Goal: Task Accomplishment & Management: Complete application form

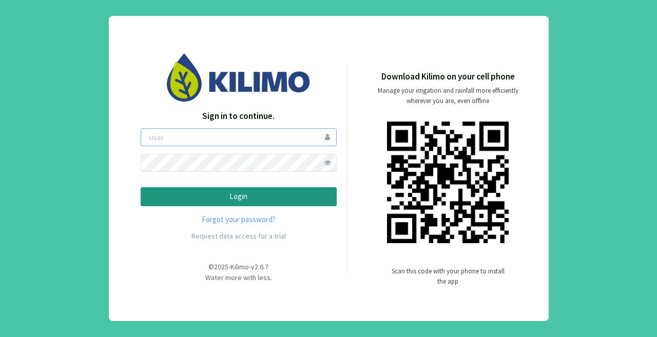
click at [251, 137] on input "email" at bounding box center [239, 137] width 196 height 18
type input "mribeiro"
click at [141, 187] on button "Login" at bounding box center [239, 196] width 196 height 19
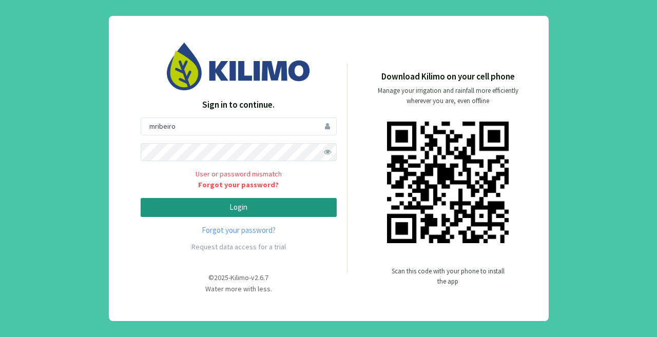
drag, startPoint x: 322, startPoint y: 150, endPoint x: 322, endPoint y: 157, distance: 6.7
click at [322, 157] on span at bounding box center [328, 152] width 18 height 18
click at [225, 213] on p "Login" at bounding box center [238, 208] width 179 height 12
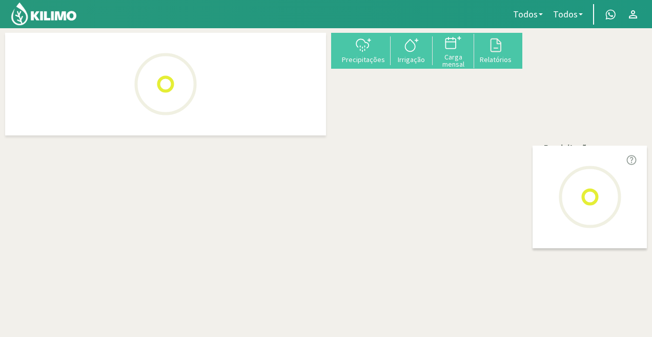
select select "0: Object"
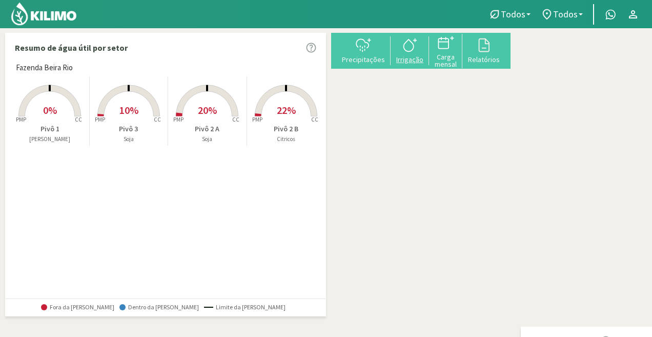
click at [426, 53] on div at bounding box center [410, 45] width 32 height 16
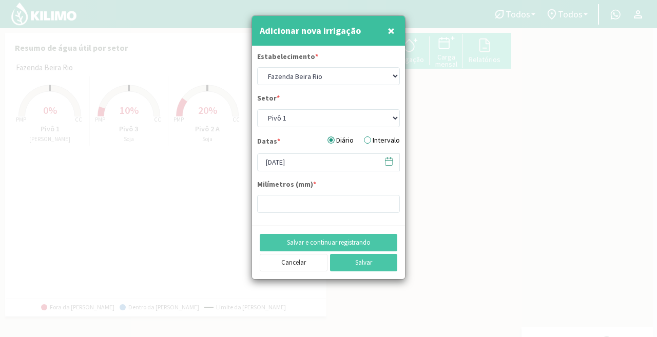
type input "0"
click at [306, 121] on select "Pivô 1 Pivô 2 A Pivô 2 B Pivô 3" at bounding box center [328, 118] width 143 height 18
select select "2: Object"
click at [257, 109] on select "Pivô 1 Pivô 2 A Pivô 2 B Pivô 3" at bounding box center [328, 118] width 143 height 18
type input "25"
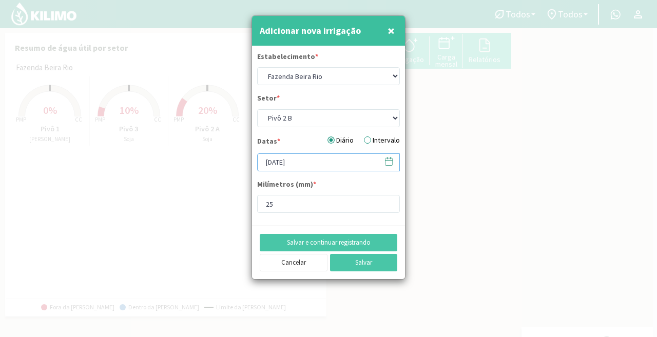
click at [313, 166] on input "[DATE]" at bounding box center [328, 162] width 143 height 18
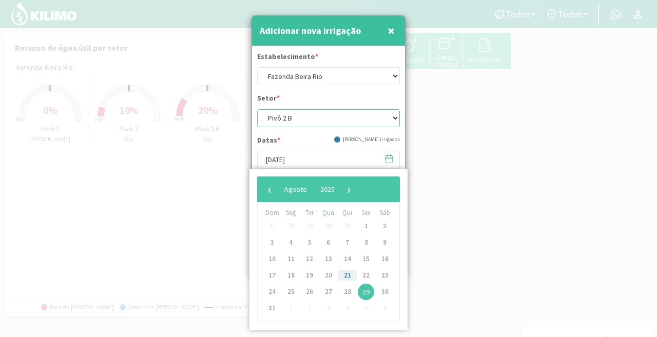
click at [342, 125] on select "Pivô 1 Pivô 2 A Pivô 2 B Pivô 3" at bounding box center [328, 118] width 143 height 18
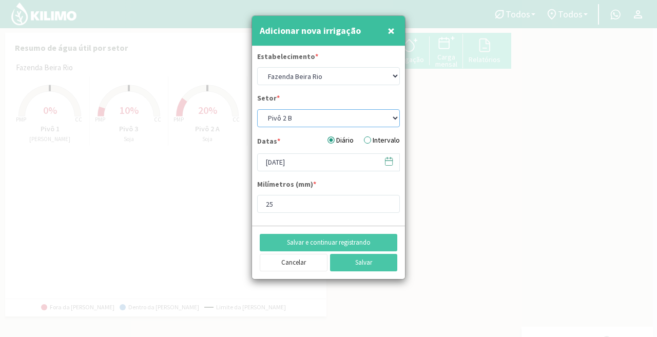
select select "3: Object"
click at [257, 109] on select "Pivô 1 Pivô 2 A Pivô 2 B Pivô 3" at bounding box center [328, 118] width 143 height 18
type input "0"
click at [273, 162] on input "[DATE]" at bounding box center [328, 162] width 143 height 18
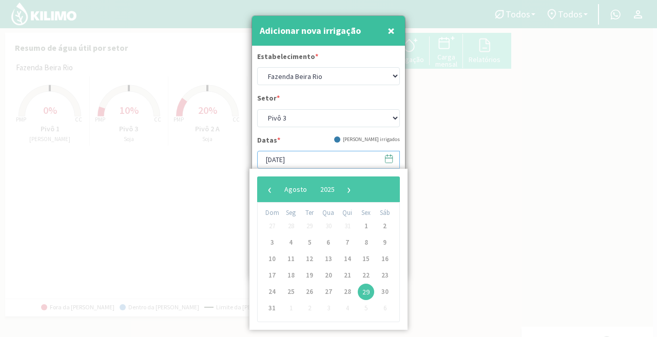
click at [273, 162] on input "[DATE]" at bounding box center [328, 160] width 143 height 18
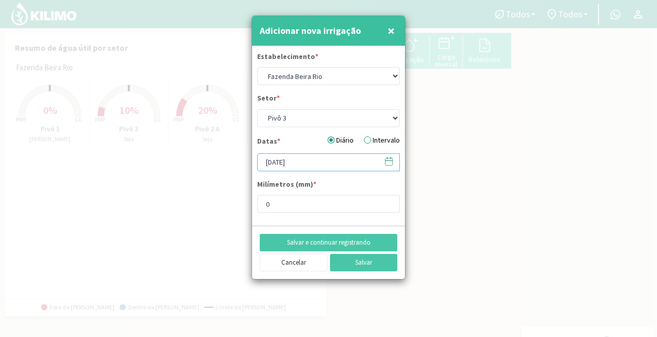
click at [281, 166] on input "[DATE]" at bounding box center [328, 162] width 143 height 18
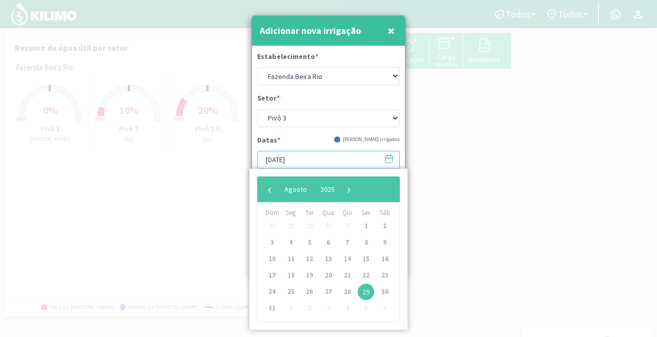
click at [281, 166] on input "[DATE]" at bounding box center [328, 160] width 143 height 18
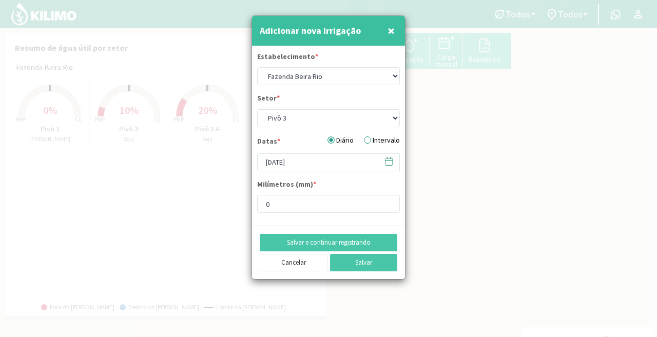
click at [387, 159] on icon at bounding box center [387, 158] width 0 height 2
click at [392, 163] on icon at bounding box center [389, 161] width 10 height 10
drag, startPoint x: 380, startPoint y: 162, endPoint x: 367, endPoint y: 158, distance: 13.3
click at [377, 162] on span at bounding box center [383, 161] width 16 height 16
click at [367, 158] on input "[DATE]" at bounding box center [328, 162] width 143 height 18
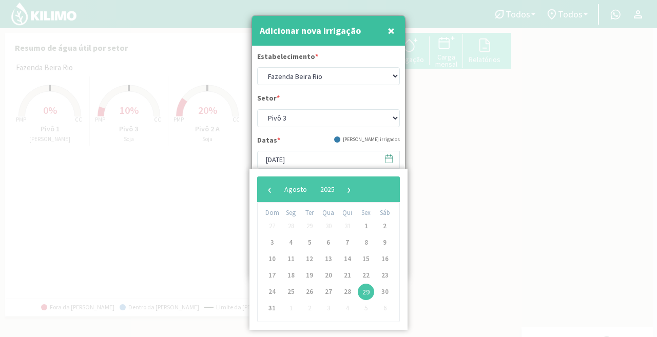
click at [275, 173] on div "‹ ​ Agosto ​ 2025 ​ › Dom Seg Ter Qua Qui Sex Sáb 27 28 29 30 31 1 2 3 4 5 6 7 …" at bounding box center [328, 249] width 158 height 161
click at [329, 289] on span "27" at bounding box center [328, 292] width 16 height 16
type input "27/08/2025"
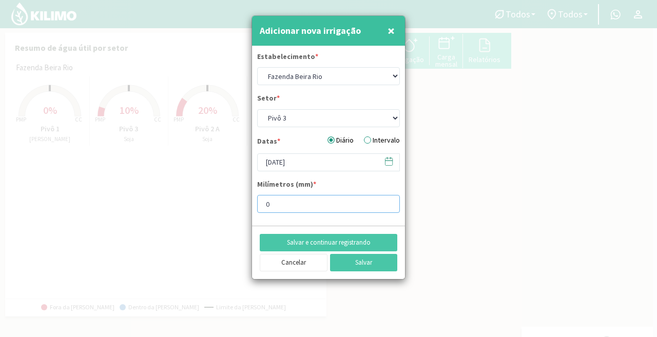
click at [309, 208] on input "0" at bounding box center [328, 204] width 143 height 18
type input "20"
click at [367, 262] on button "Salvar" at bounding box center [364, 262] width 68 height 17
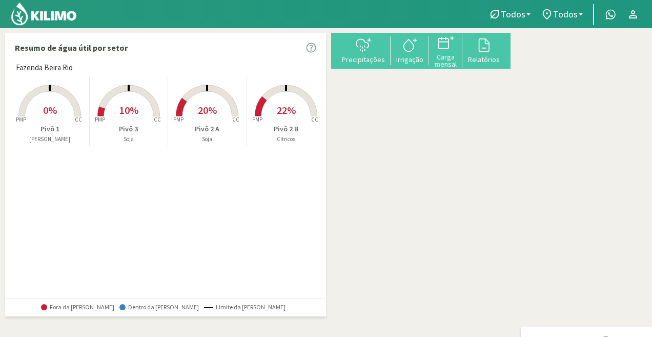
click at [138, 121] on rect at bounding box center [129, 117] width 82 height 82
click at [137, 120] on rect at bounding box center [129, 117] width 82 height 82
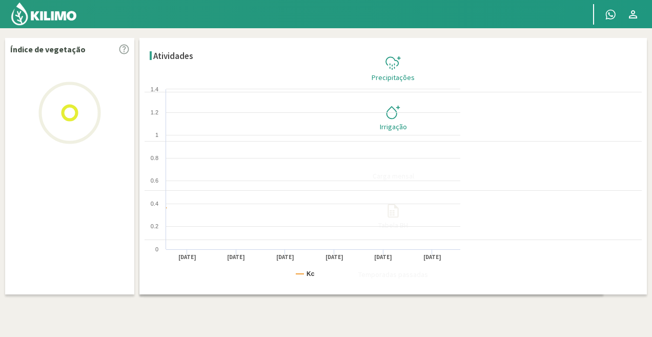
click at [137, 120] on div "Dados do setor Balanço Hídrico Precipitações Irrigação Carga mensal Tabela BH T…" at bounding box center [326, 164] width 642 height 262
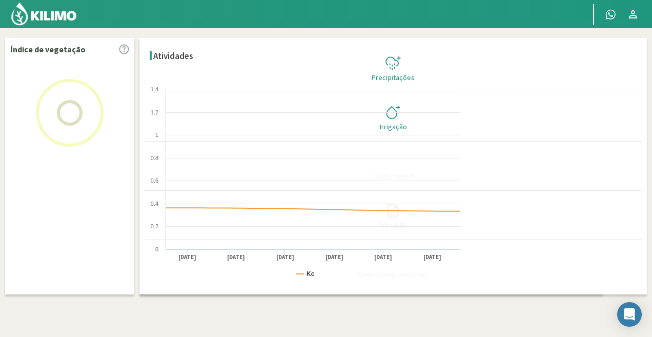
select select "3: Object"
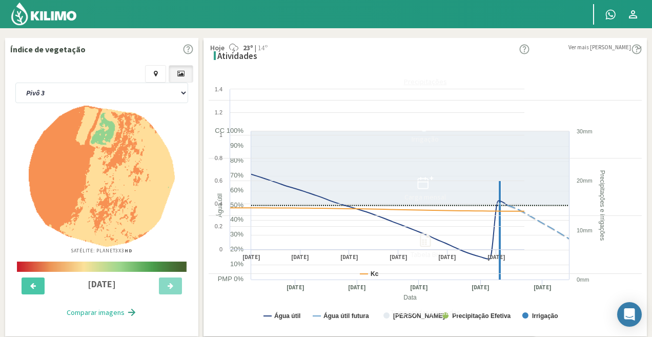
click at [633, 75] on button "Precipitações" at bounding box center [425, 71] width 433 height 57
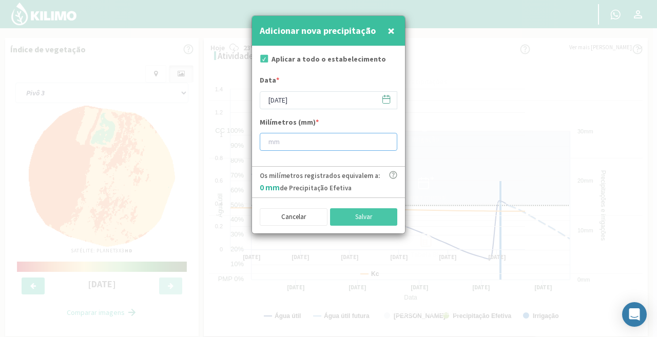
click at [306, 140] on input "number" at bounding box center [328, 142] width 137 height 18
type input "0"
click at [293, 220] on button "Cancelar" at bounding box center [294, 216] width 68 height 17
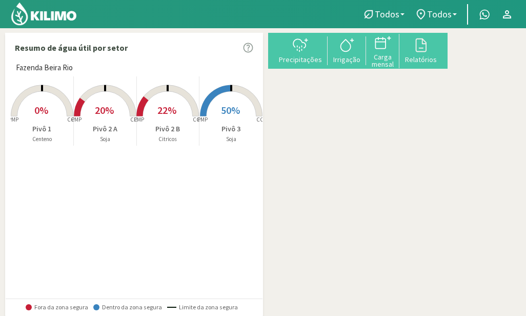
click at [453, 96] on div "+ − Leaflet | © Esri" at bounding box center [453, 148] width 0 height 231
click at [440, 60] on div "Relatórios" at bounding box center [421, 59] width 37 height 7
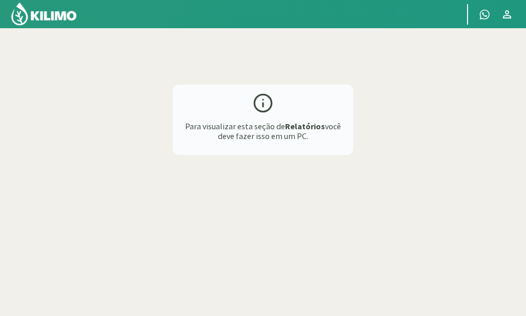
click at [268, 95] on circle at bounding box center [262, 102] width 17 height 17
click at [302, 126] on b "Relatórios" at bounding box center [305, 126] width 40 height 10
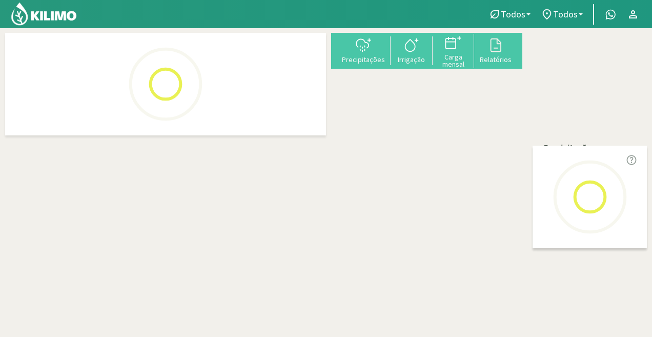
click at [528, 153] on div "+ − Leaflet | © Esri" at bounding box center [528, 148] width 0 height 231
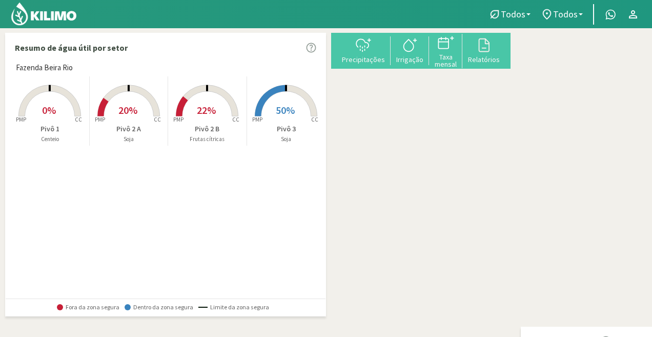
click at [212, 101] on rect at bounding box center [207, 117] width 82 height 82
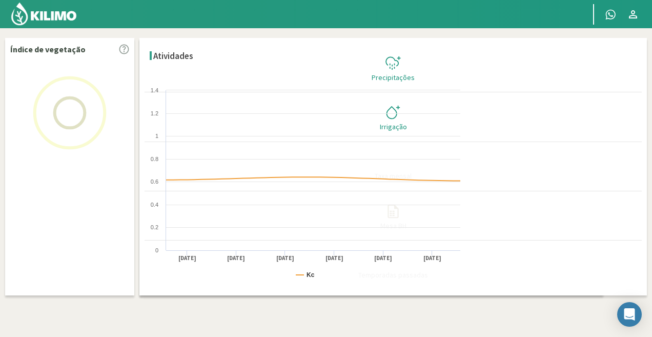
select select "2: Object"
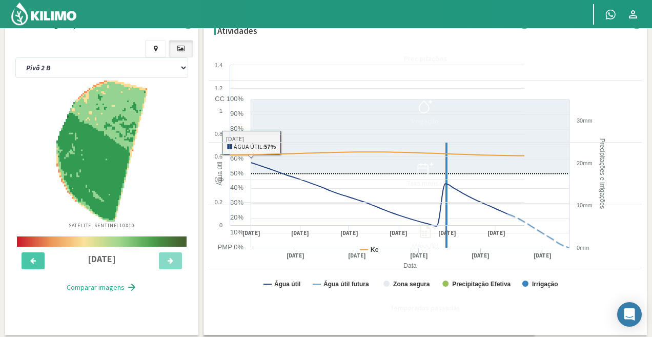
scroll to position [109, 0]
